Goal: Information Seeking & Learning: Learn about a topic

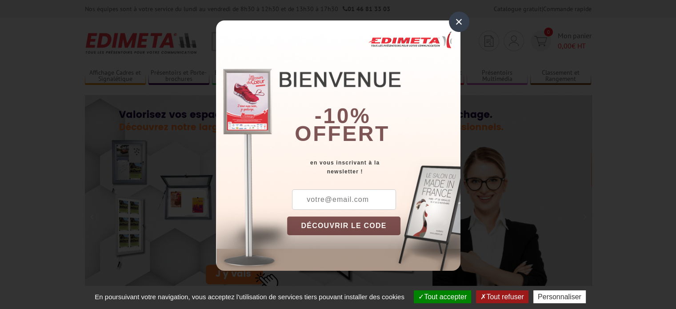
click at [452, 23] on div "×" at bounding box center [459, 22] width 20 height 20
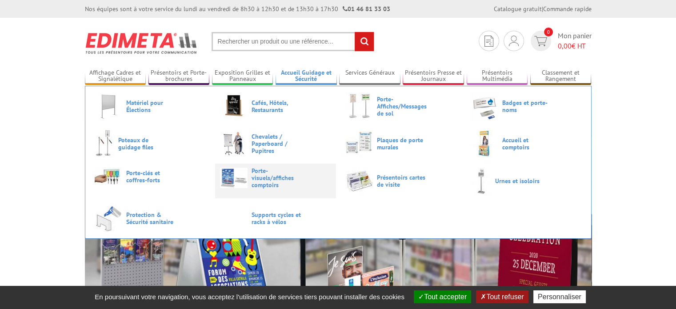
click at [274, 172] on span "Porte-visuels/affiches comptoirs" at bounding box center [277, 177] width 53 height 21
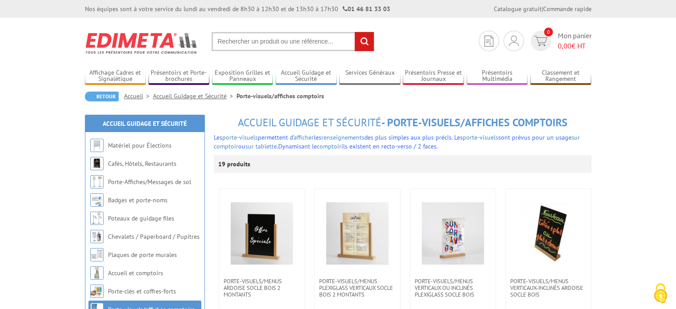
click at [233, 38] on input "text" at bounding box center [292, 41] width 163 height 19
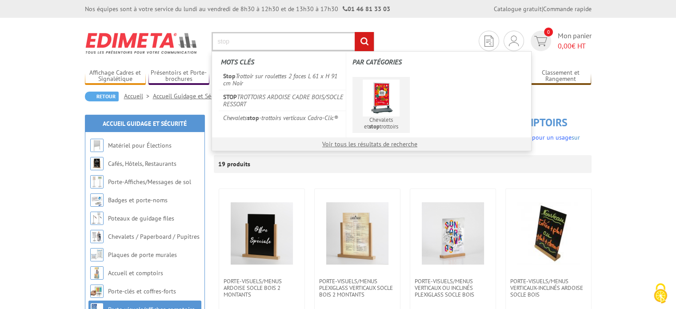
type input "stop"
click at [379, 91] on img at bounding box center [380, 98] width 37 height 37
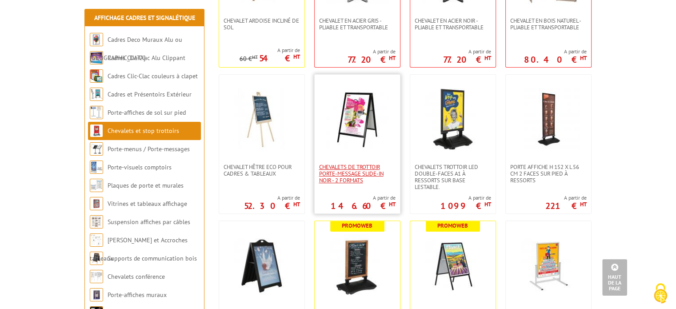
scroll to position [311, 0]
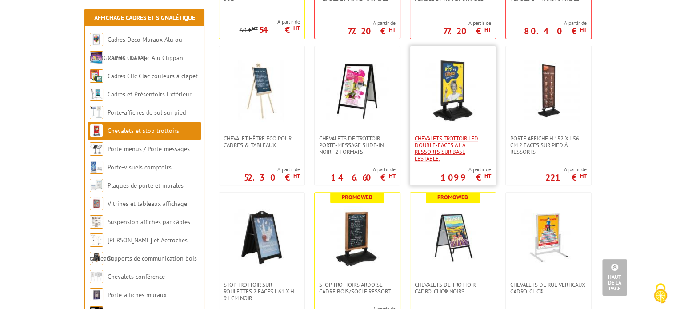
click at [451, 135] on span "Chevalets Trottoir LED double-faces A1 à ressorts sur base lestable." at bounding box center [452, 148] width 76 height 27
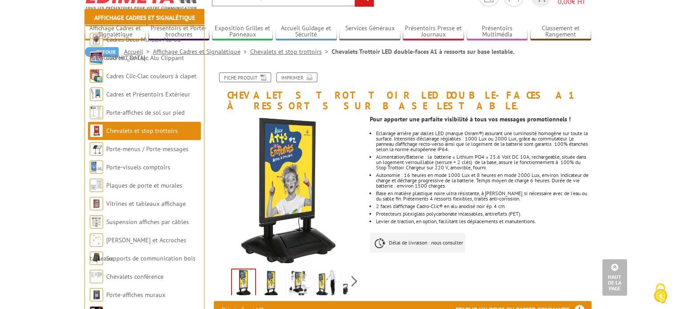
scroll to position [44, 0]
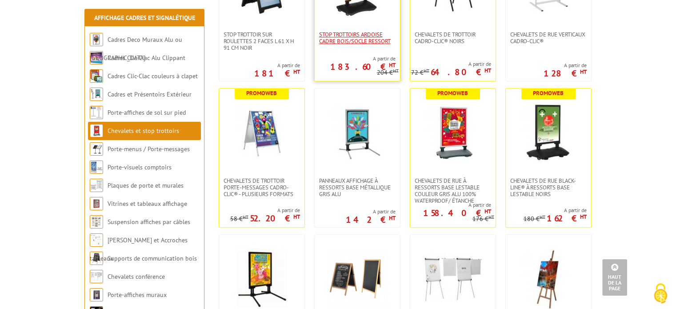
scroll to position [578, 0]
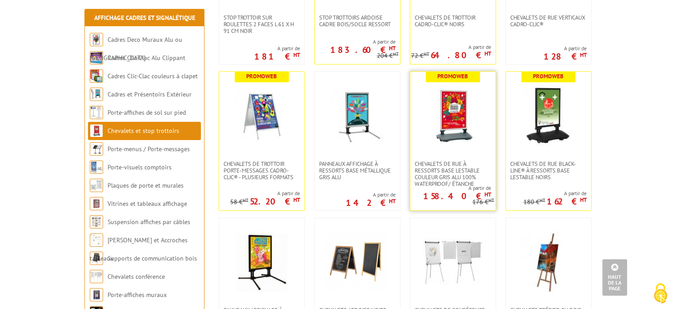
click at [449, 126] on img at bounding box center [452, 116] width 62 height 62
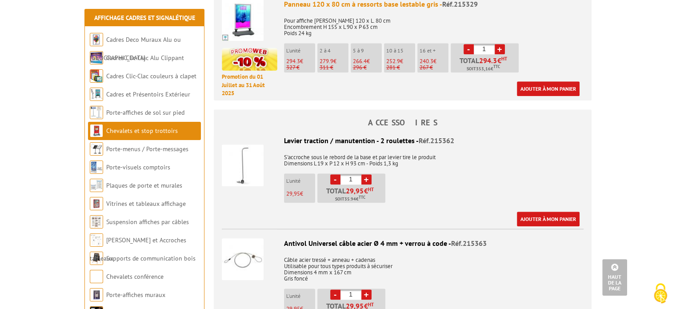
scroll to position [844, 0]
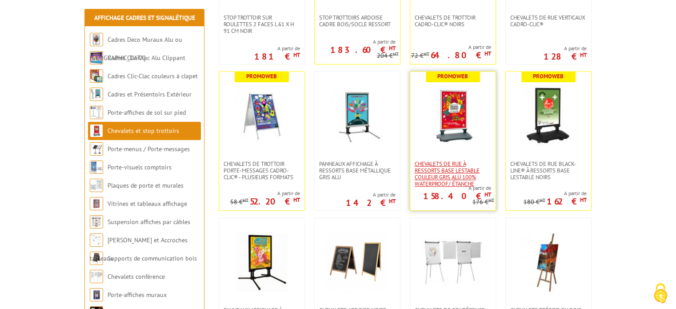
click at [457, 163] on span "Chevalets de rue à ressorts base lestable couleur Gris Alu 100% waterproof/ éta…" at bounding box center [452, 173] width 76 height 27
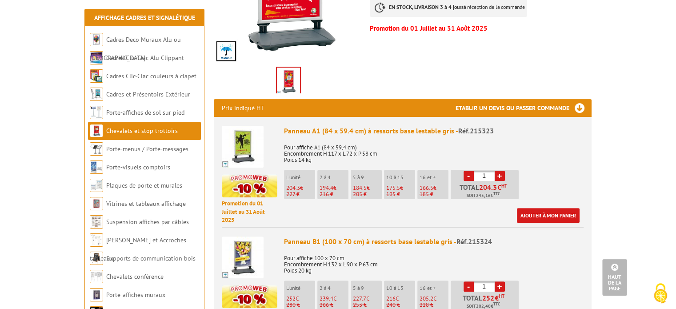
scroll to position [266, 0]
